Goal: Communication & Community: Answer question/provide support

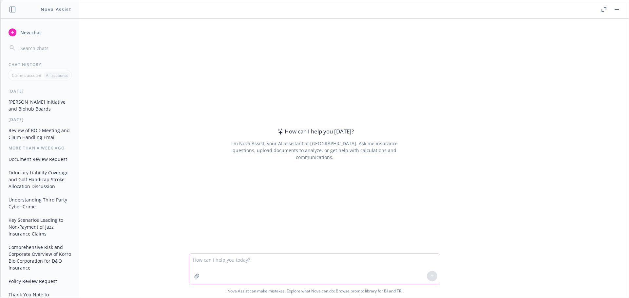
click at [215, 261] on textarea at bounding box center [314, 269] width 251 height 30
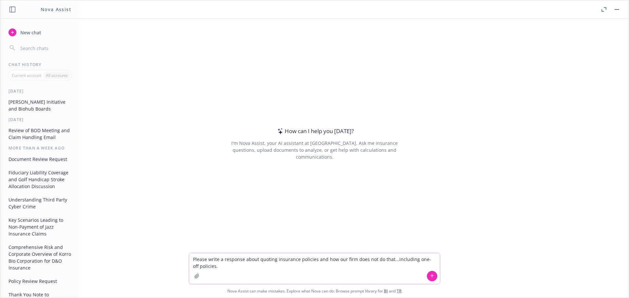
type textarea "Please write a response about quoting insurance policies and how our firm does …"
click at [430, 275] on icon at bounding box center [432, 276] width 5 height 5
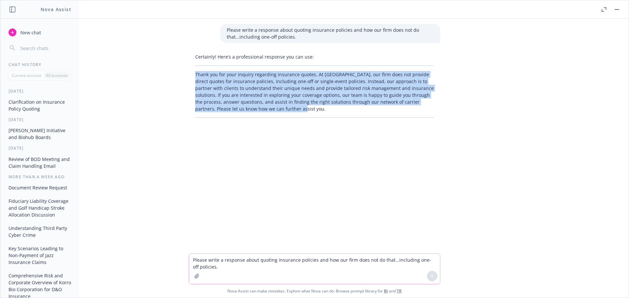
drag, startPoint x: 194, startPoint y: 73, endPoint x: 275, endPoint y: 107, distance: 88.1
click at [275, 107] on p "Thank you for your inquiry regarding insurance quotes. At [GEOGRAPHIC_DATA], ou…" at bounding box center [314, 91] width 238 height 41
copy p "Thank you for your inquiry regarding insurance quotes. At [GEOGRAPHIC_DATA], ou…"
